Goal: Task Accomplishment & Management: Manage account settings

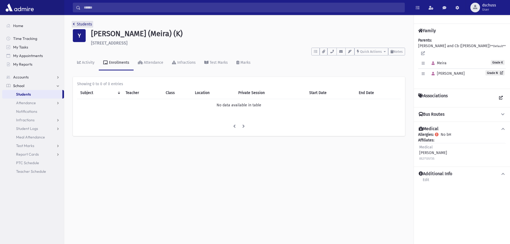
click at [82, 23] on link "Students" at bounding box center [82, 24] width 19 height 5
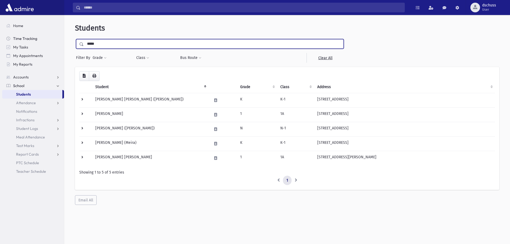
drag, startPoint x: 105, startPoint y: 45, endPoint x: 59, endPoint y: 39, distance: 46.1
click at [59, 39] on div "Search Results All Accounts" at bounding box center [255, 129] width 510 height 258
type input "*********"
click at [75, 39] on input "submit" at bounding box center [82, 42] width 15 height 7
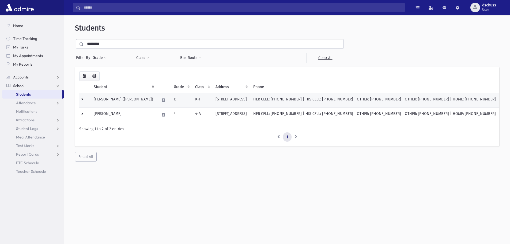
click at [114, 98] on td "[PERSON_NAME] ([PERSON_NAME])" at bounding box center [124, 100] width 66 height 14
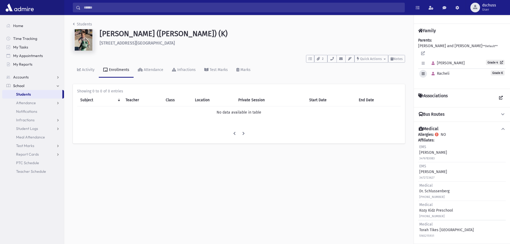
click at [424, 72] on icon "button" at bounding box center [423, 73] width 3 height 3
click at [434, 83] on link "Edit Individual" at bounding box center [440, 88] width 43 height 10
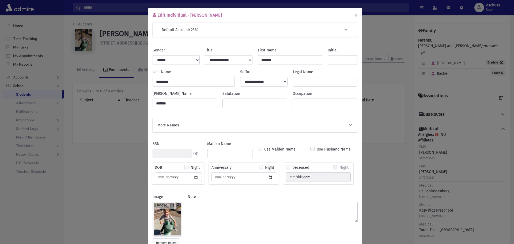
click at [91, 203] on div "Edit Individual - Racheli Blobstein × Default Account: 2364 Search Results All …" at bounding box center [257, 122] width 514 height 244
